Goal: Information Seeking & Learning: Check status

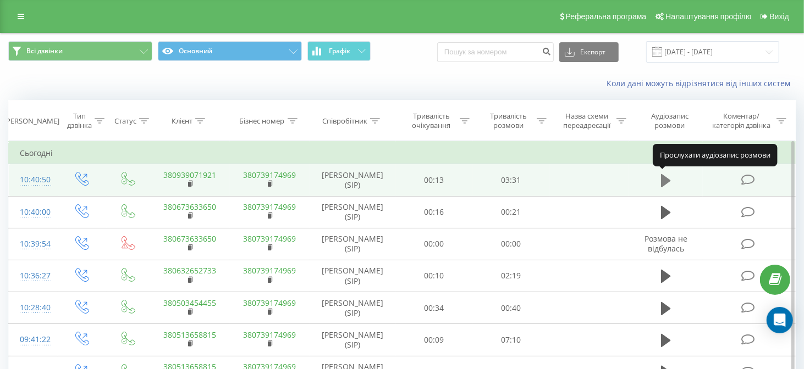
click at [663, 178] on icon at bounding box center [666, 180] width 10 height 13
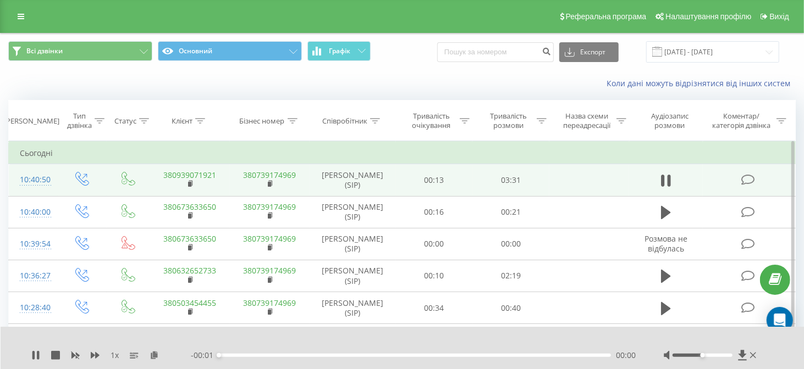
click at [352, 353] on div "- 00:01 00:00 00:00" at bounding box center [413, 355] width 445 height 11
drag, startPoint x: 368, startPoint y: 356, endPoint x: 393, endPoint y: 355, distance: 24.7
click at [370, 355] on div "00:00" at bounding box center [415, 355] width 392 height 3
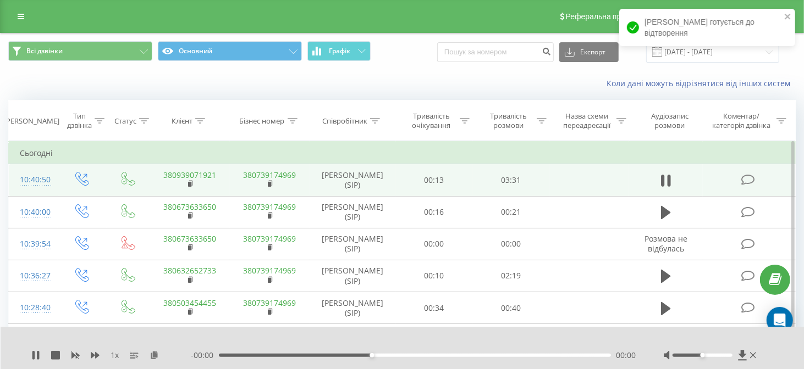
click at [464, 355] on div "00:00" at bounding box center [415, 355] width 392 height 3
click at [509, 355] on div "00:00" at bounding box center [415, 355] width 392 height 3
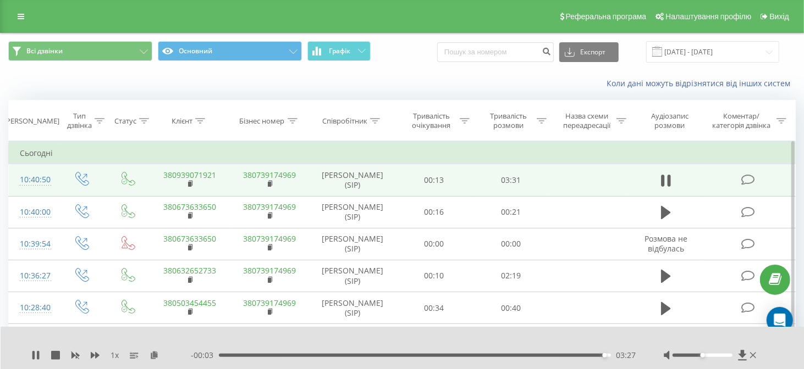
click at [593, 354] on div "03:27" at bounding box center [415, 355] width 392 height 3
click at [584, 356] on div "03:16" at bounding box center [415, 355] width 392 height 3
click at [582, 356] on div "03:17" at bounding box center [415, 355] width 392 height 3
click at [570, 355] on div "03:17" at bounding box center [415, 355] width 392 height 3
click at [118, 357] on span "1 x" at bounding box center [115, 355] width 8 height 11
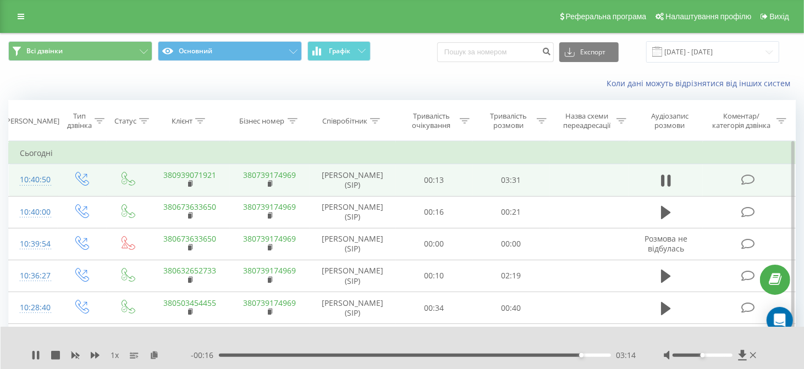
click at [112, 355] on span "1 x" at bounding box center [115, 355] width 8 height 11
click at [115, 357] on span "1 x" at bounding box center [115, 355] width 8 height 11
click at [581, 355] on div "03:17" at bounding box center [415, 355] width 392 height 3
click at [578, 355] on div "03:15" at bounding box center [415, 355] width 392 height 3
click at [38, 351] on div "1 x" at bounding box center [110, 355] width 159 height 11
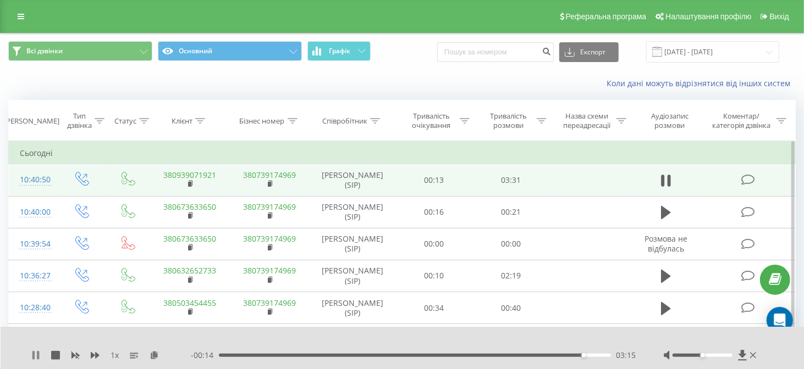
click at [35, 357] on icon at bounding box center [33, 355] width 2 height 9
click at [580, 355] on div "03:16" at bounding box center [415, 355] width 392 height 3
click at [36, 355] on icon at bounding box center [35, 355] width 7 height 9
click at [36, 355] on icon at bounding box center [35, 355] width 9 height 9
click at [575, 355] on div "03:11" at bounding box center [415, 355] width 392 height 3
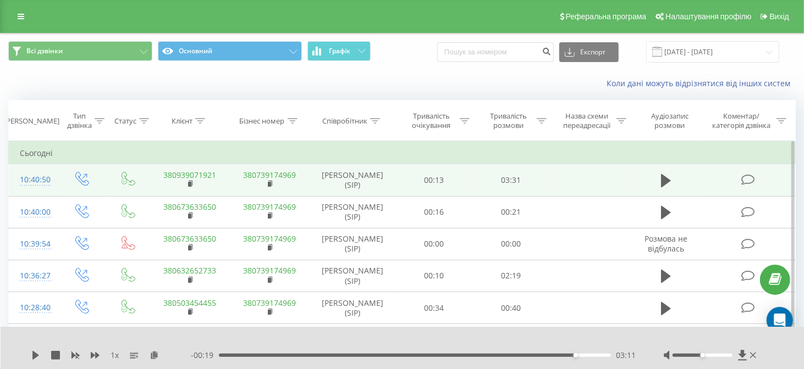
click at [25, 355] on div "1 x - 00:19 03:11 03:11" at bounding box center [403, 348] width 804 height 42
click at [31, 357] on div "1 x - 00:19 03:11 03:11" at bounding box center [403, 348] width 804 height 42
click at [32, 357] on icon at bounding box center [35, 355] width 9 height 9
click at [31, 357] on div "1 x - 00:18 03:12 03:12" at bounding box center [403, 348] width 804 height 42
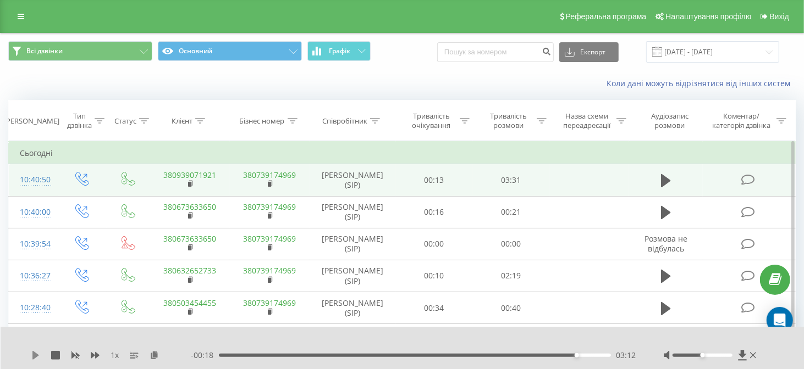
click at [34, 357] on icon at bounding box center [35, 355] width 7 height 9
click at [34, 357] on icon at bounding box center [33, 355] width 2 height 9
drag, startPoint x: 582, startPoint y: 356, endPoint x: 570, endPoint y: 356, distance: 12.1
click at [570, 356] on div "03:08" at bounding box center [571, 356] width 4 height 4
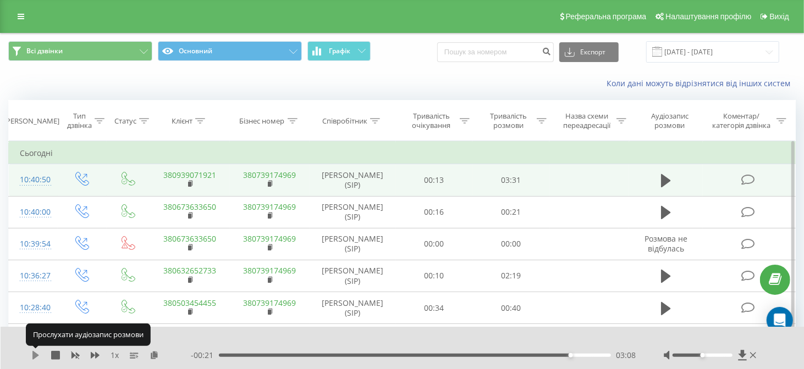
click at [33, 355] on icon at bounding box center [35, 355] width 7 height 9
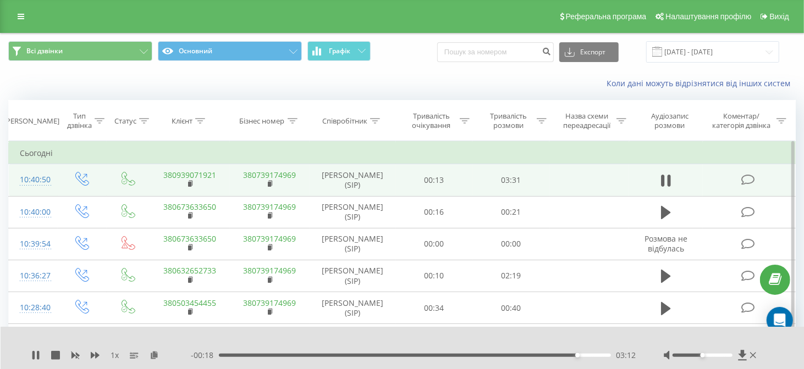
click at [114, 356] on span "1 x" at bounding box center [115, 355] width 8 height 11
click at [462, 354] on div "03:18" at bounding box center [415, 355] width 392 height 3
click at [117, 357] on span "1 x" at bounding box center [115, 355] width 8 height 11
click at [116, 357] on span "1 x" at bounding box center [115, 355] width 8 height 11
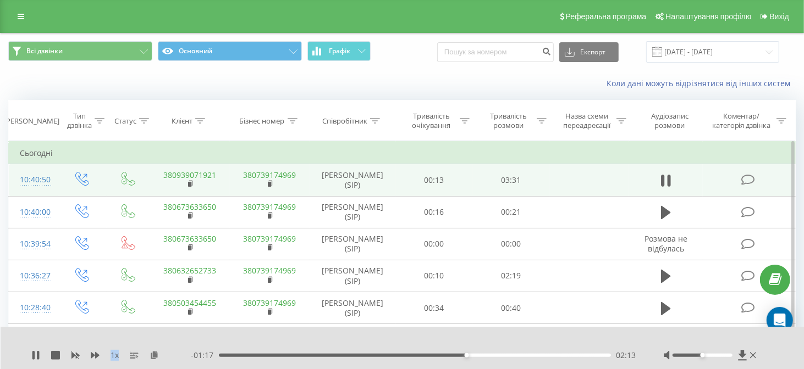
click at [116, 357] on span "1 x" at bounding box center [115, 355] width 8 height 11
click at [116, 356] on span "1 x" at bounding box center [115, 355] width 8 height 11
click at [114, 357] on span "1 x" at bounding box center [115, 355] width 8 height 11
click at [75, 355] on rect at bounding box center [76, 356] width 5 height 4
click at [98, 355] on icon at bounding box center [95, 355] width 9 height 7
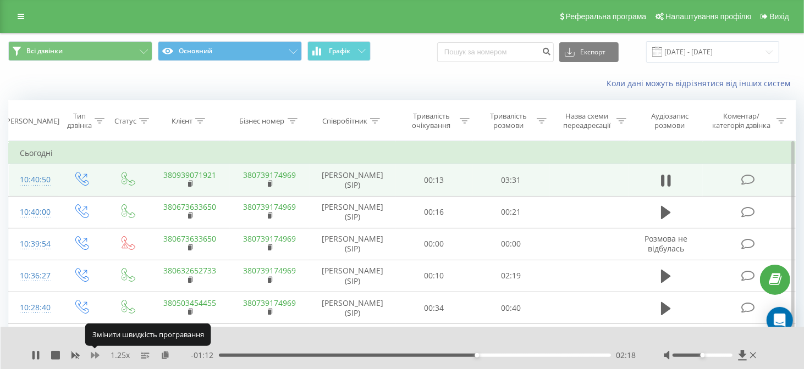
click at [95, 355] on icon at bounding box center [95, 355] width 9 height 9
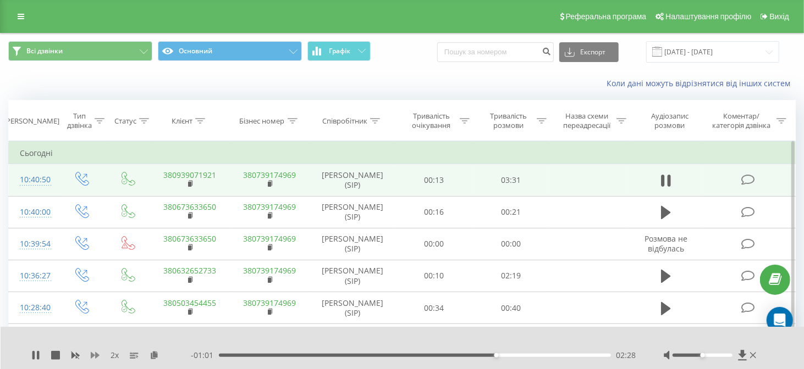
click at [96, 354] on icon at bounding box center [95, 355] width 9 height 7
click at [36, 357] on icon at bounding box center [35, 355] width 9 height 9
click at [31, 356] on icon at bounding box center [35, 355] width 9 height 9
click at [139, 358] on rect at bounding box center [138, 358] width 5 height 1
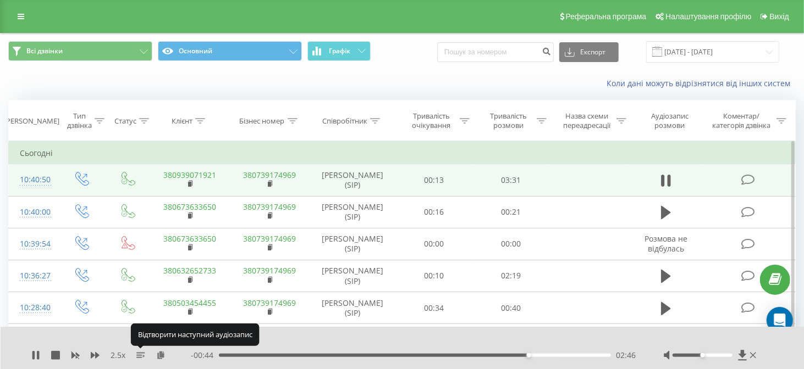
click at [139, 358] on rect at bounding box center [138, 357] width 5 height 1
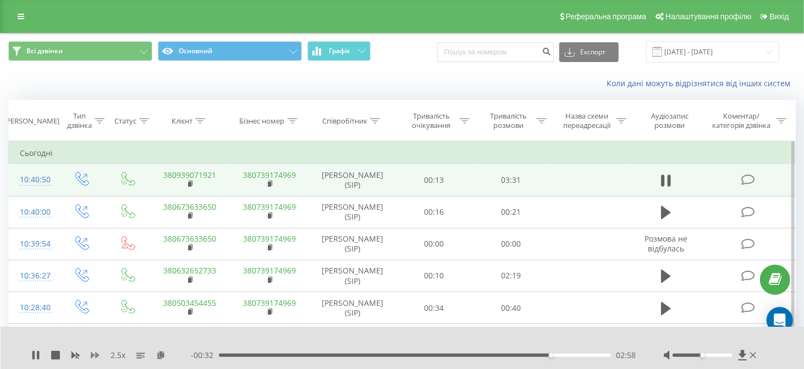
click at [98, 355] on icon at bounding box center [95, 355] width 9 height 7
click at [36, 356] on icon at bounding box center [35, 355] width 9 height 9
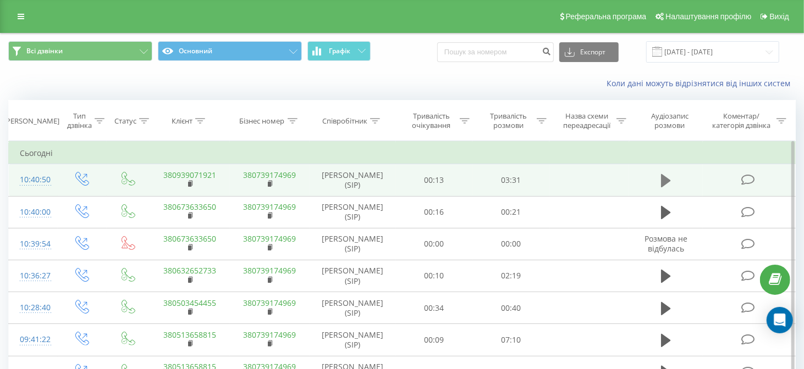
click at [664, 176] on icon at bounding box center [666, 180] width 10 height 13
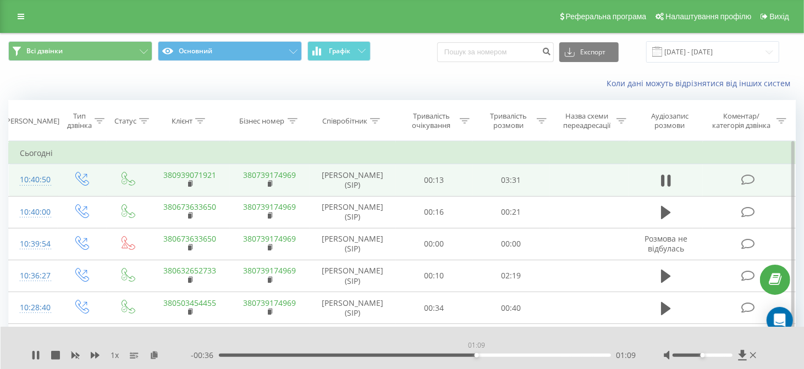
click at [476, 355] on div "01:09" at bounding box center [415, 355] width 392 height 3
click at [495, 357] on div "01:12" at bounding box center [415, 355] width 392 height 3
click at [504, 356] on div "01:16" at bounding box center [415, 355] width 392 height 3
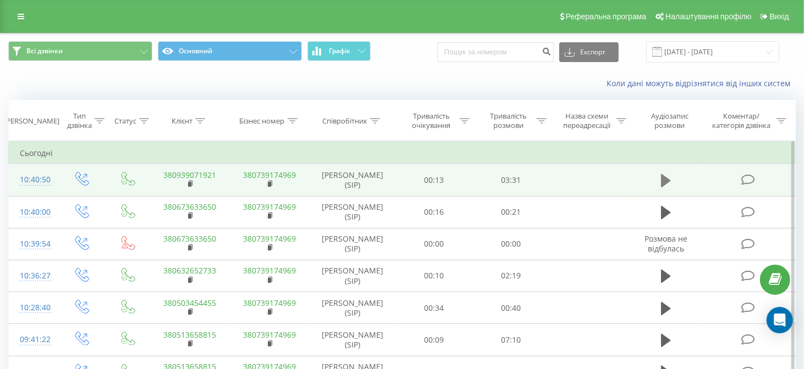
click at [667, 178] on icon at bounding box center [666, 180] width 10 height 13
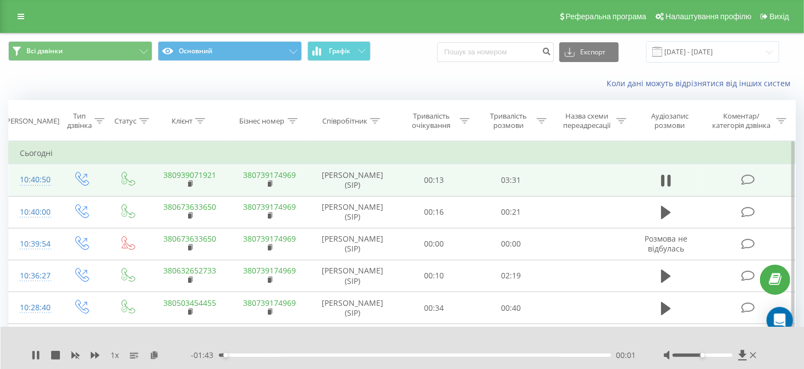
click at [513, 354] on div "00:01" at bounding box center [415, 355] width 392 height 3
click at [553, 354] on div "01:29" at bounding box center [415, 355] width 392 height 3
click at [597, 357] on div "01:30" at bounding box center [415, 355] width 392 height 3
drag, startPoint x: 600, startPoint y: 357, endPoint x: 617, endPoint y: 357, distance: 17.0
click at [617, 357] on div "00:00 01:45 01:45" at bounding box center [413, 355] width 445 height 11
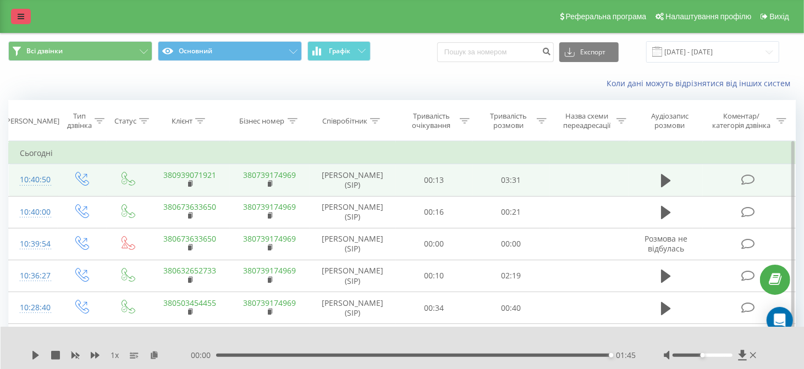
click at [20, 15] on icon at bounding box center [21, 17] width 7 height 8
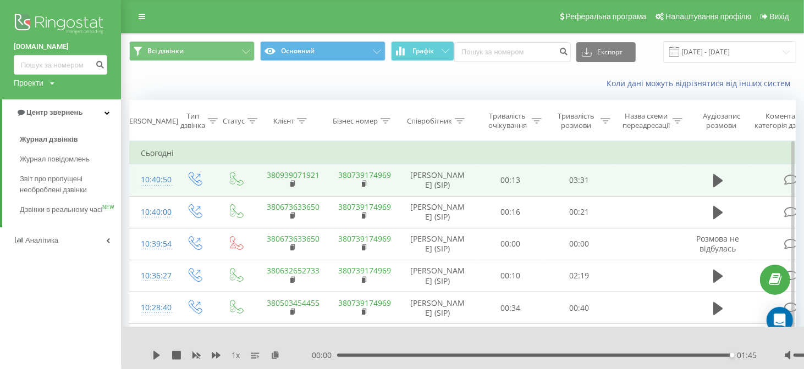
click at [40, 25] on img at bounding box center [60, 24] width 93 height 27
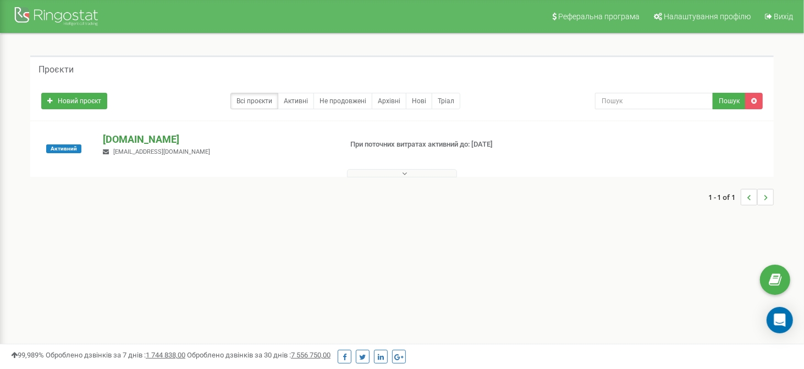
click at [136, 140] on p "[DOMAIN_NAME]" at bounding box center [217, 140] width 229 height 14
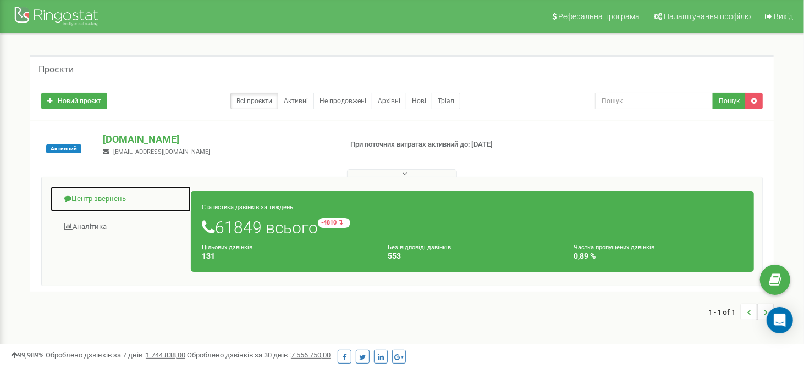
click at [108, 198] on link "Центр звернень" at bounding box center [120, 199] width 141 height 27
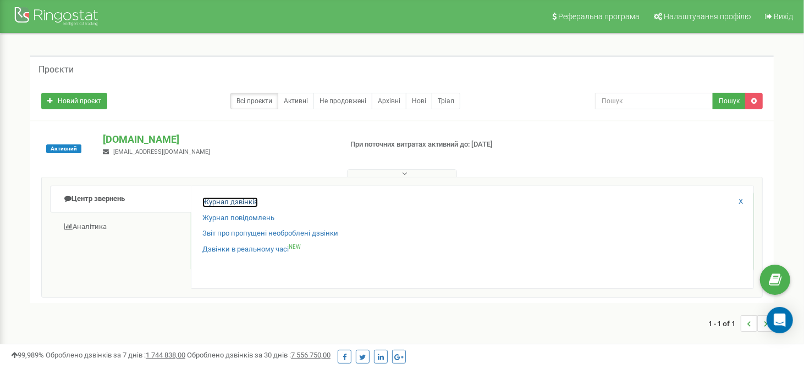
click at [242, 201] on link "Журнал дзвінків" at bounding box center [230, 202] width 56 height 10
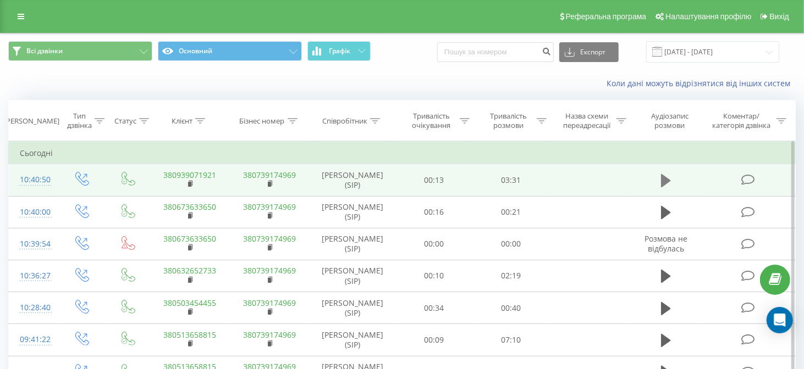
click at [669, 178] on icon at bounding box center [666, 180] width 10 height 15
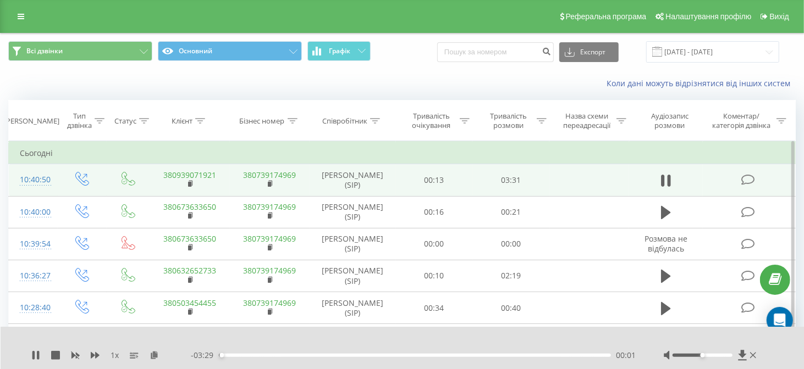
click at [493, 357] on div "- 03:29 00:01 00:01" at bounding box center [413, 355] width 445 height 11
click at [494, 355] on div "00:02" at bounding box center [415, 355] width 392 height 3
click at [528, 356] on div "02:46" at bounding box center [415, 355] width 392 height 3
click at [540, 356] on div "02:48" at bounding box center [415, 355] width 392 height 3
click at [550, 355] on div "02:52" at bounding box center [415, 355] width 392 height 3
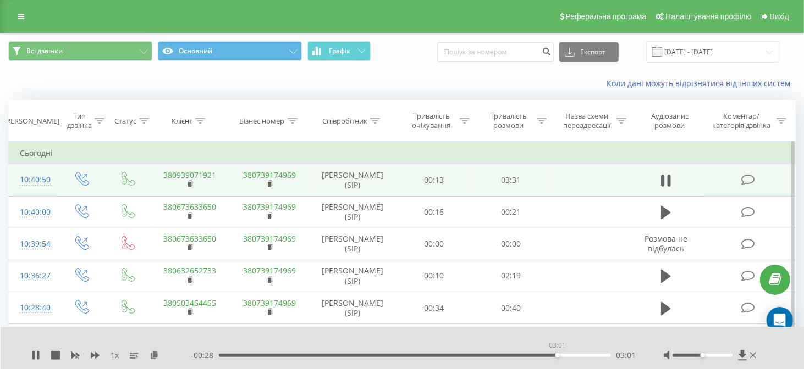
click at [557, 356] on div "03:01" at bounding box center [415, 355] width 392 height 3
click at [564, 357] on div "03:03" at bounding box center [415, 355] width 392 height 3
click at [37, 354] on icon at bounding box center [38, 355] width 2 height 9
click at [580, 356] on div "03:17" at bounding box center [415, 355] width 392 height 3
click at [32, 356] on icon at bounding box center [35, 355] width 9 height 9
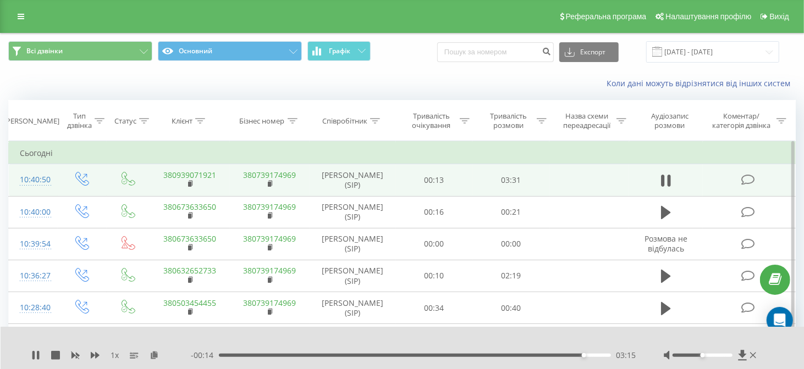
click at [580, 355] on div "03:15" at bounding box center [415, 355] width 392 height 3
click at [581, 355] on div "03:14" at bounding box center [415, 355] width 392 height 3
click at [577, 355] on div "03:14" at bounding box center [415, 355] width 392 height 3
click at [36, 354] on icon at bounding box center [35, 355] width 9 height 9
